Goal: Check status: Check status

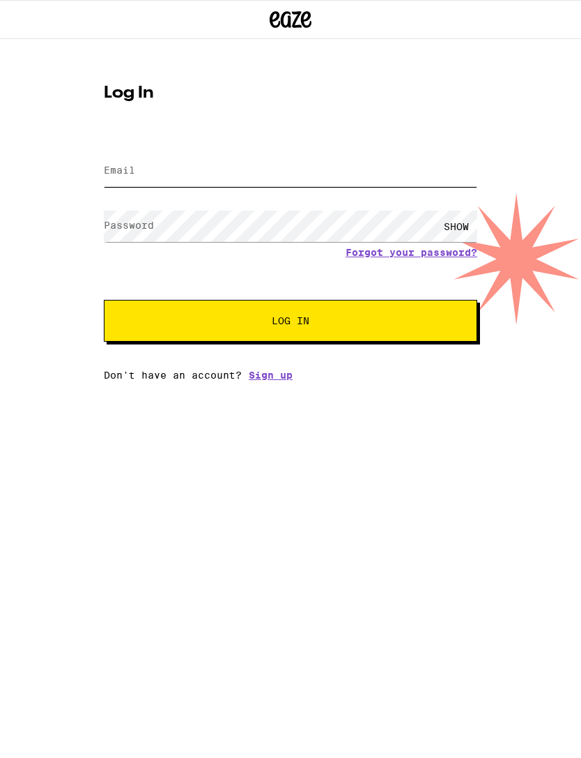
click at [208, 169] on input "Email" at bounding box center [291, 170] width 374 height 31
type input "[EMAIL_ADDRESS][DOMAIN_NAME]"
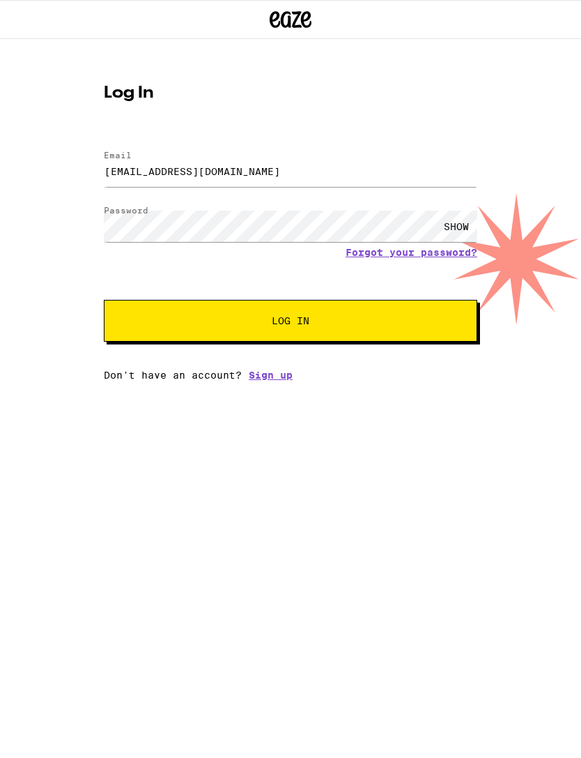
click at [314, 331] on button "Log In" at bounding box center [291, 321] width 374 height 42
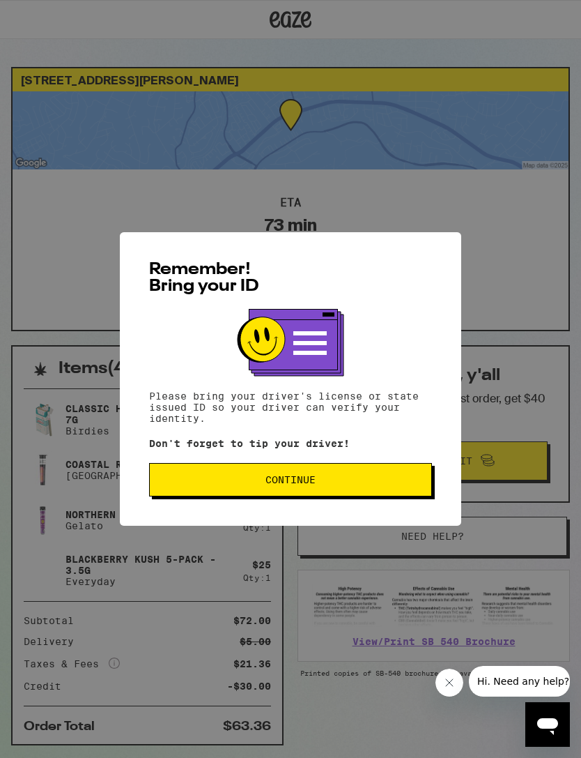
click at [301, 484] on span "Continue" at bounding box center [291, 480] width 50 height 10
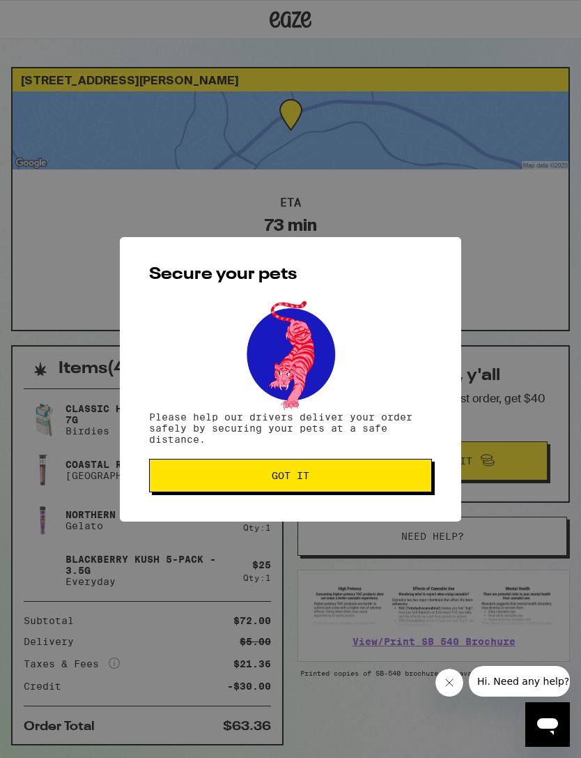
click at [301, 475] on span "Got it" at bounding box center [291, 476] width 38 height 10
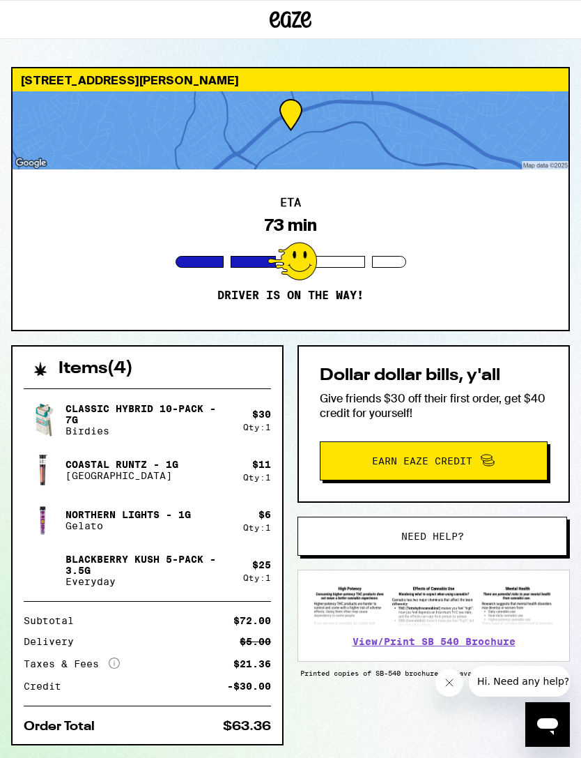
click at [298, 266] on div at bounding box center [292, 261] width 49 height 38
